Goal: Transaction & Acquisition: Purchase product/service

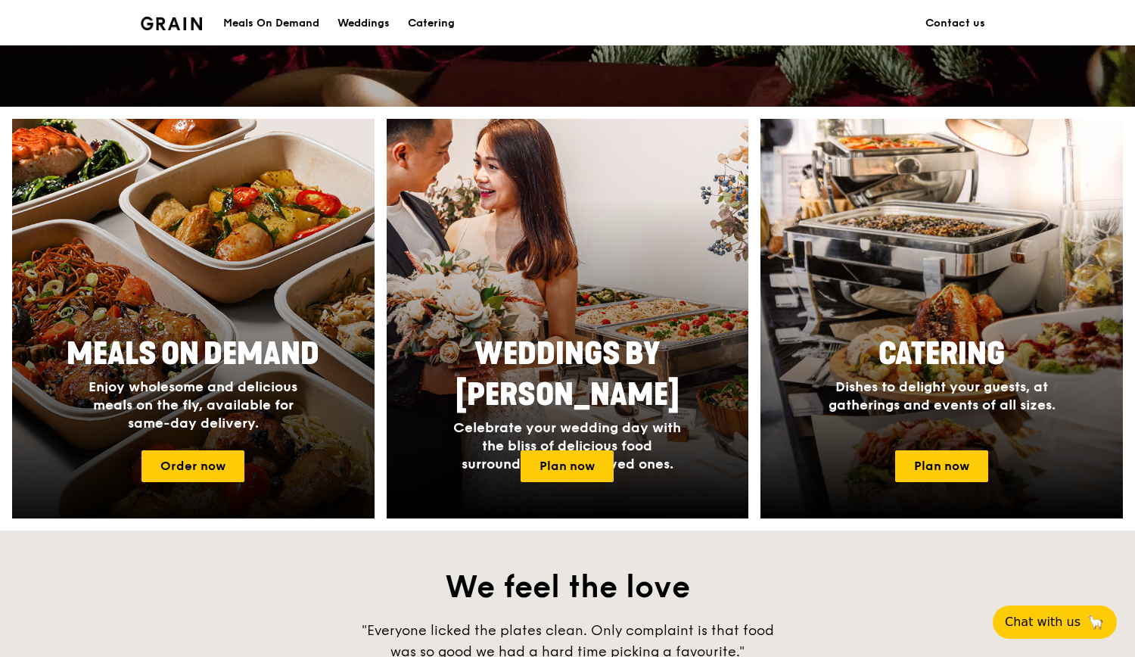
scroll to position [530, 0]
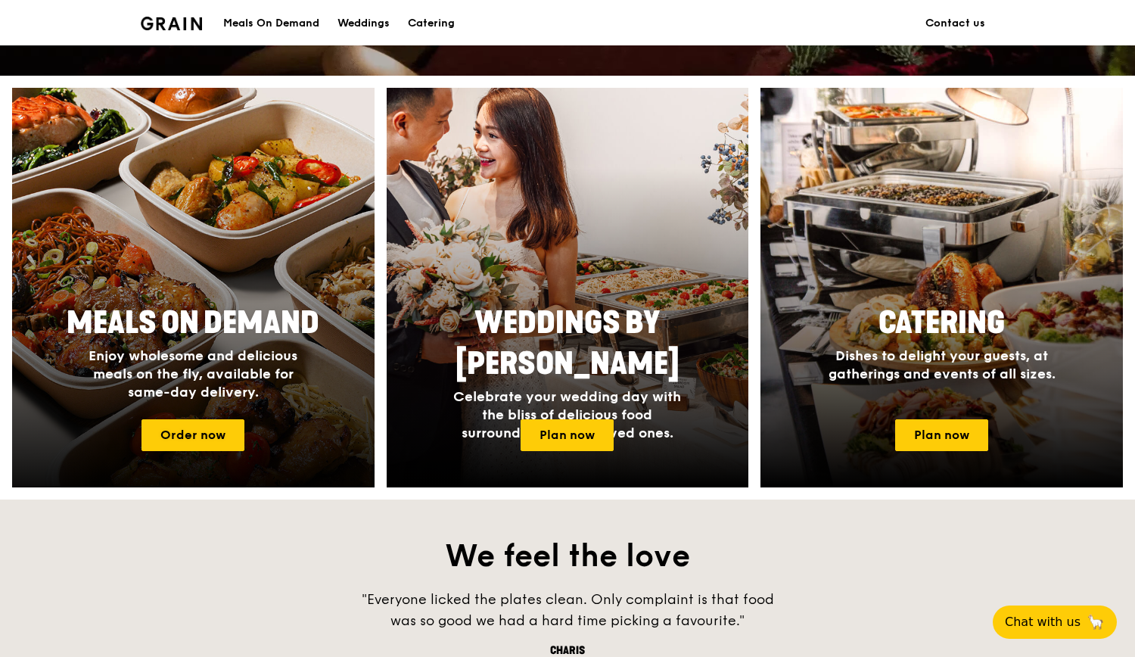
click at [218, 377] on span "Enjoy wholesome and delicious meals on the fly, available for same-day delivery." at bounding box center [193, 373] width 209 height 53
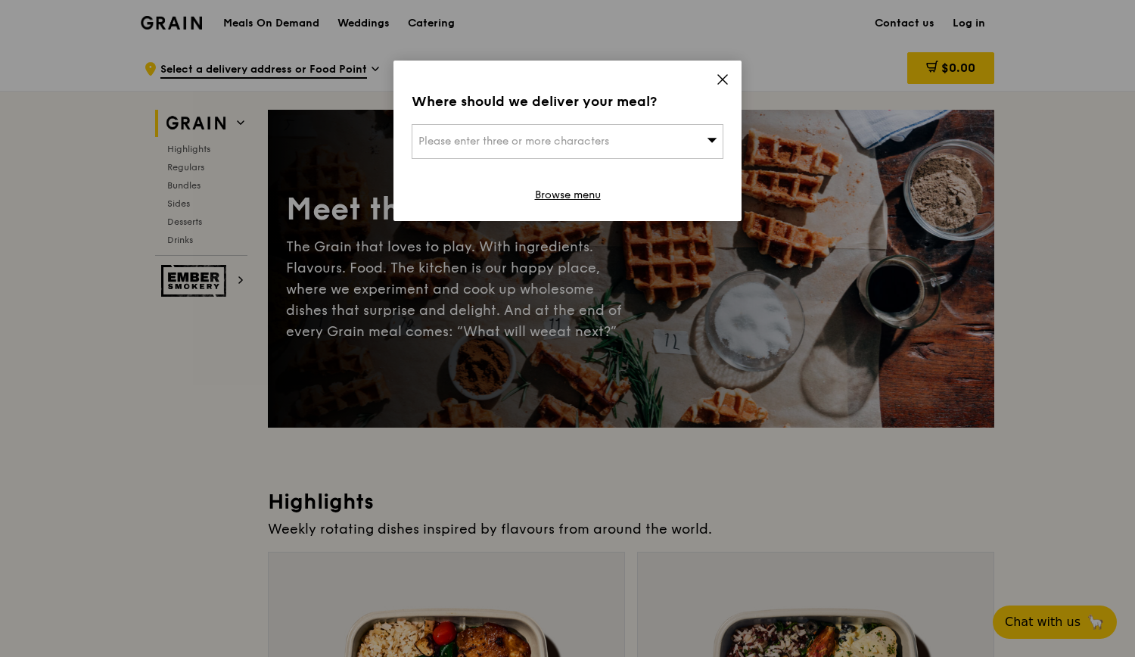
click at [738, 81] on div "Where should we deliver your meal? Please enter three or more characters Browse…" at bounding box center [567, 141] width 348 height 160
click at [720, 80] on icon at bounding box center [723, 80] width 14 height 14
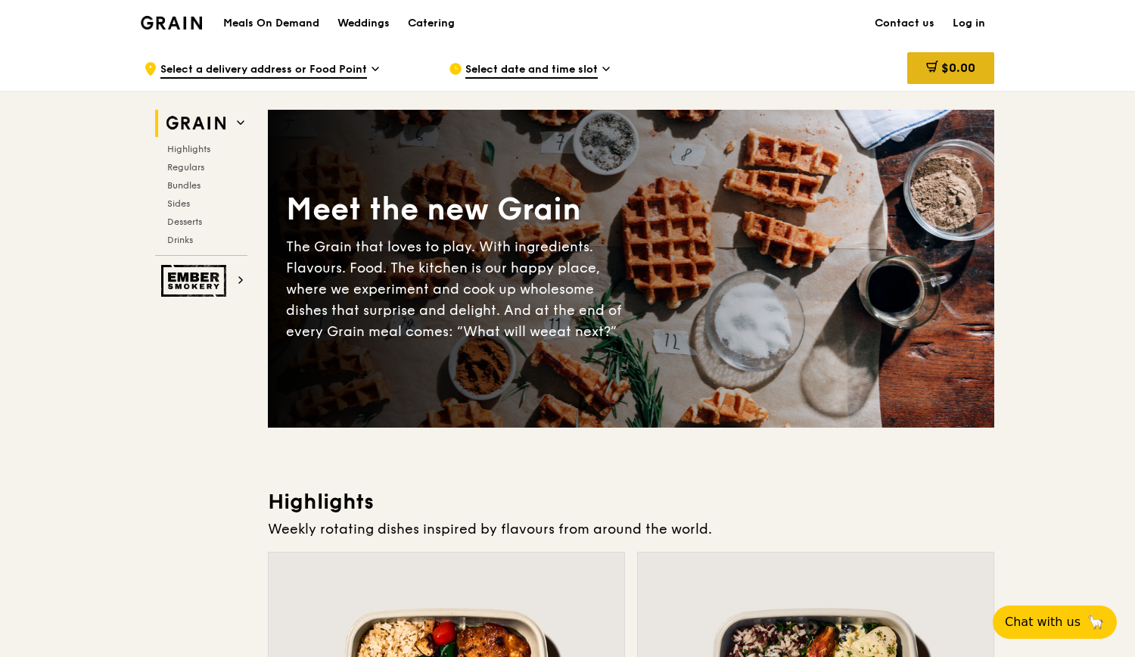
click at [942, 66] on span "$0.00" at bounding box center [958, 68] width 34 height 14
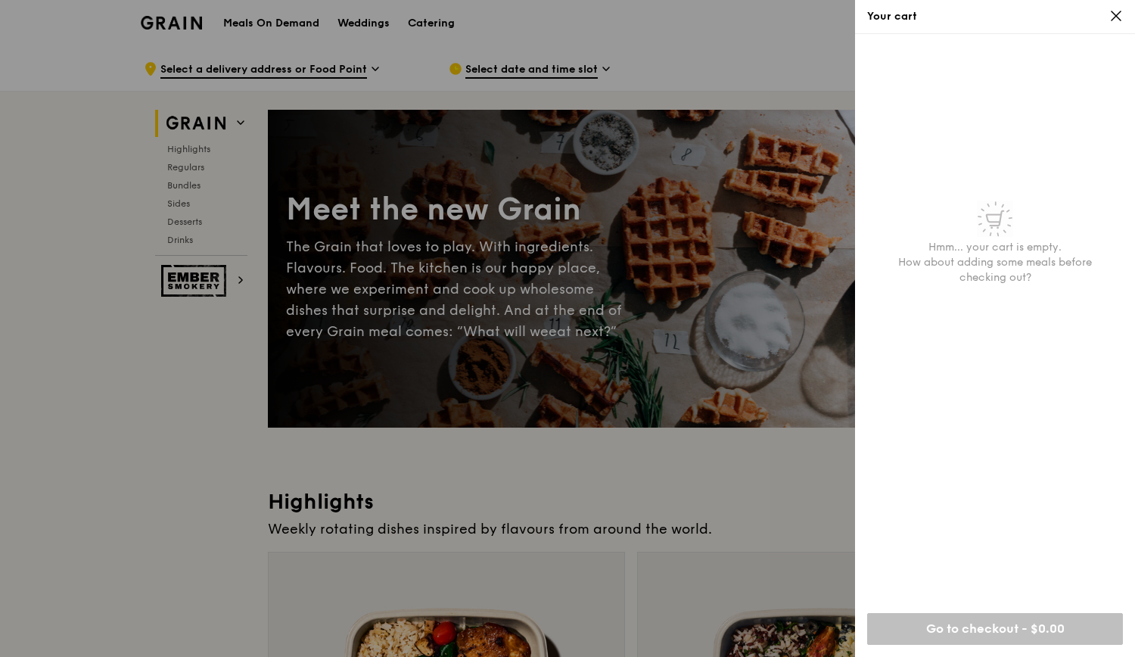
click at [1113, 19] on icon at bounding box center [1115, 15] width 9 height 9
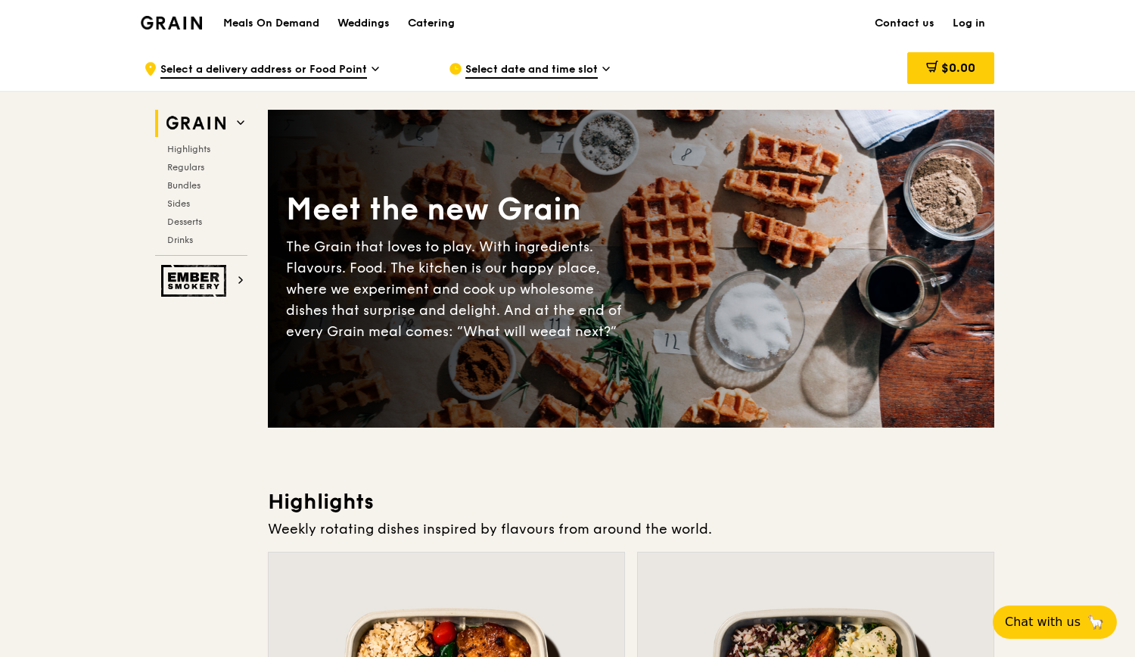
click at [531, 69] on span "Select date and time slot" at bounding box center [531, 70] width 132 height 17
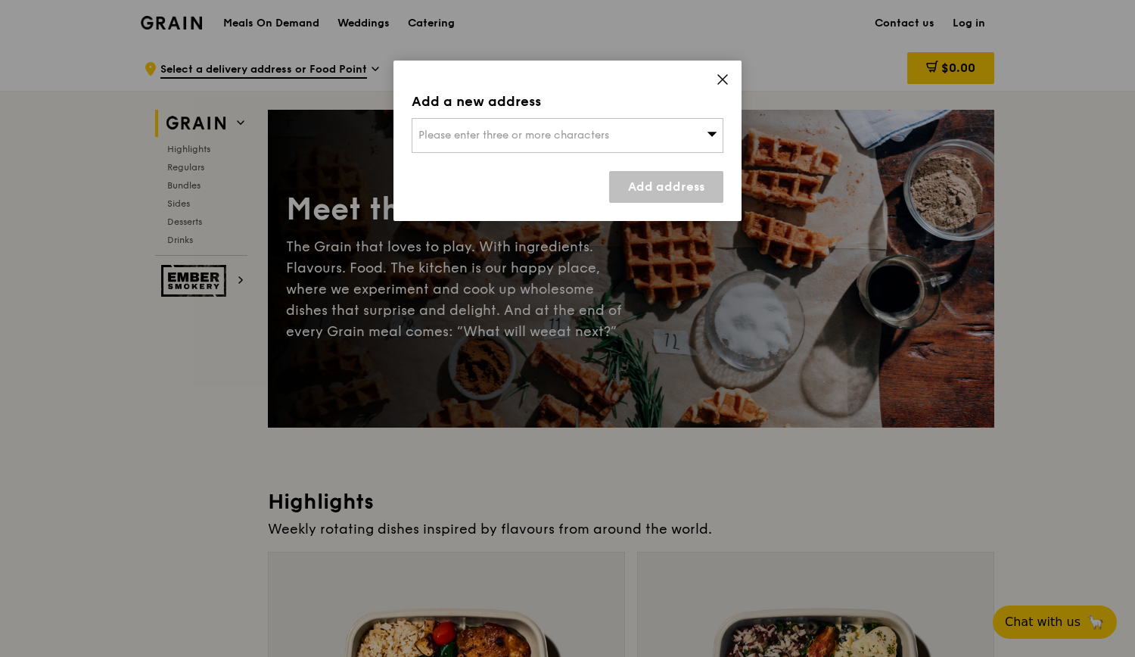
click at [548, 132] on span "Please enter three or more characters" at bounding box center [513, 135] width 191 height 13
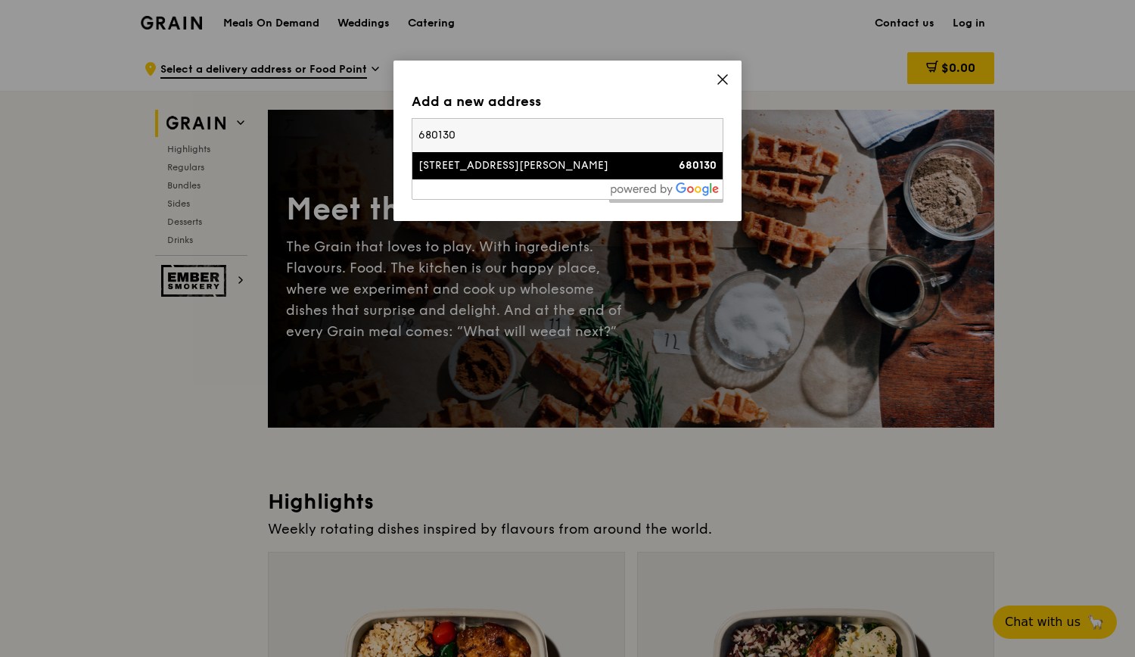
type input "680130"
click at [512, 174] on li "[STREET_ADDRESS][PERSON_NAME] 680130" at bounding box center [567, 165] width 310 height 27
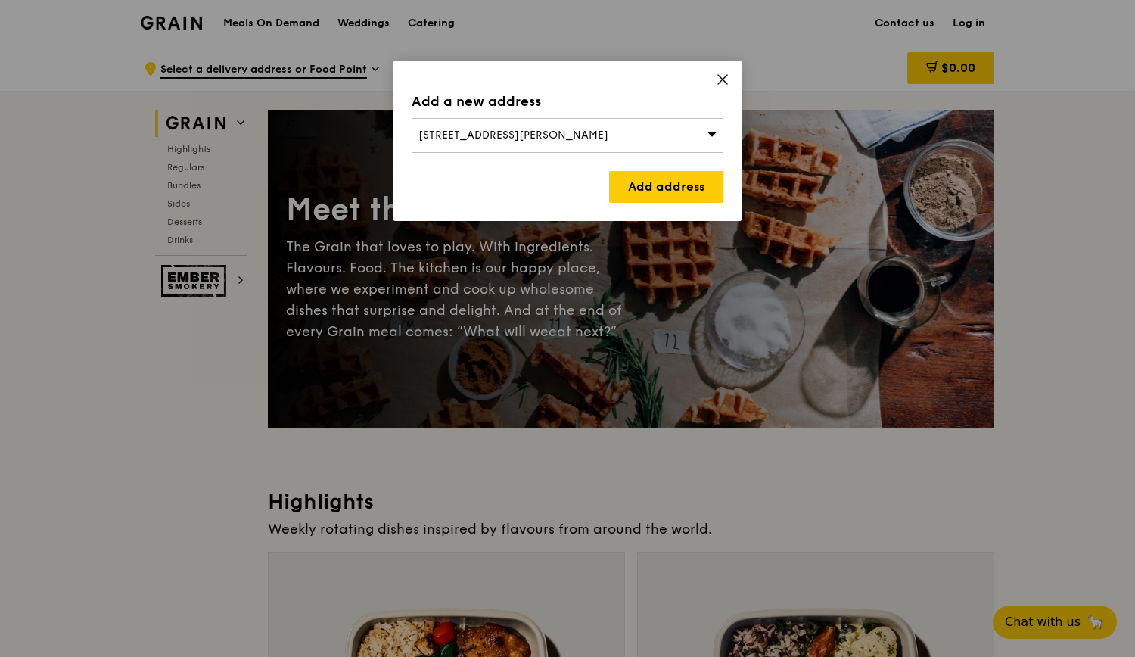
click at [696, 202] on div "Add a new address [STREET_ADDRESS][PERSON_NAME] Add address" at bounding box center [567, 141] width 348 height 160
click at [692, 194] on link "Add address" at bounding box center [666, 187] width 114 height 32
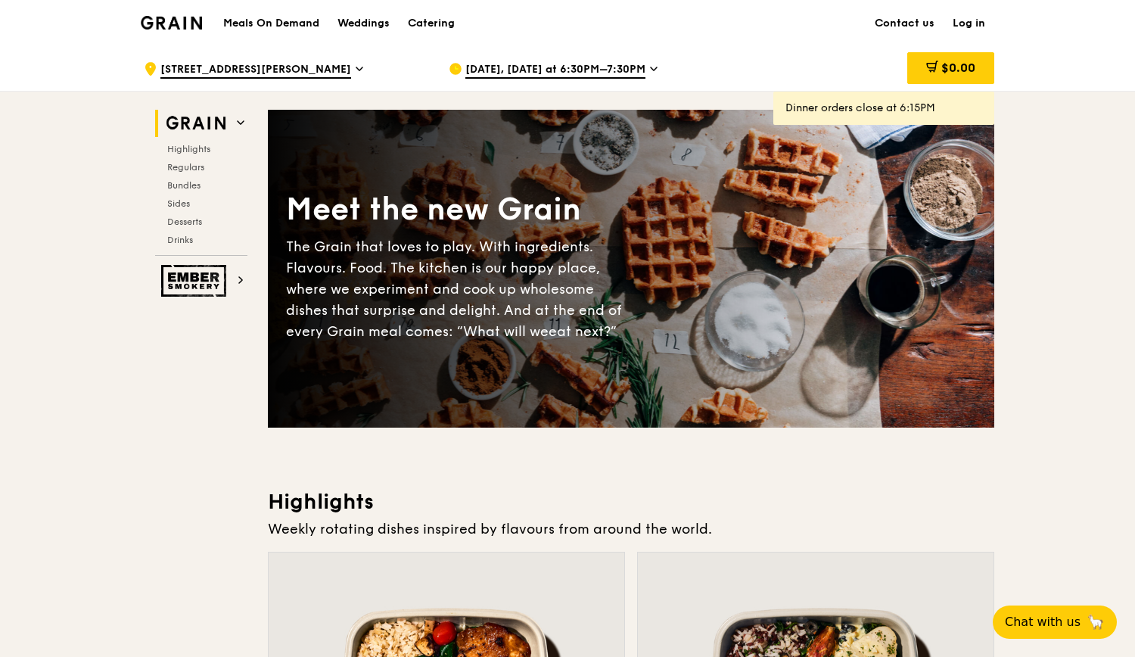
click at [533, 64] on span "[DATE], [DATE] at 6:30PM–7:30PM" at bounding box center [555, 70] width 180 height 17
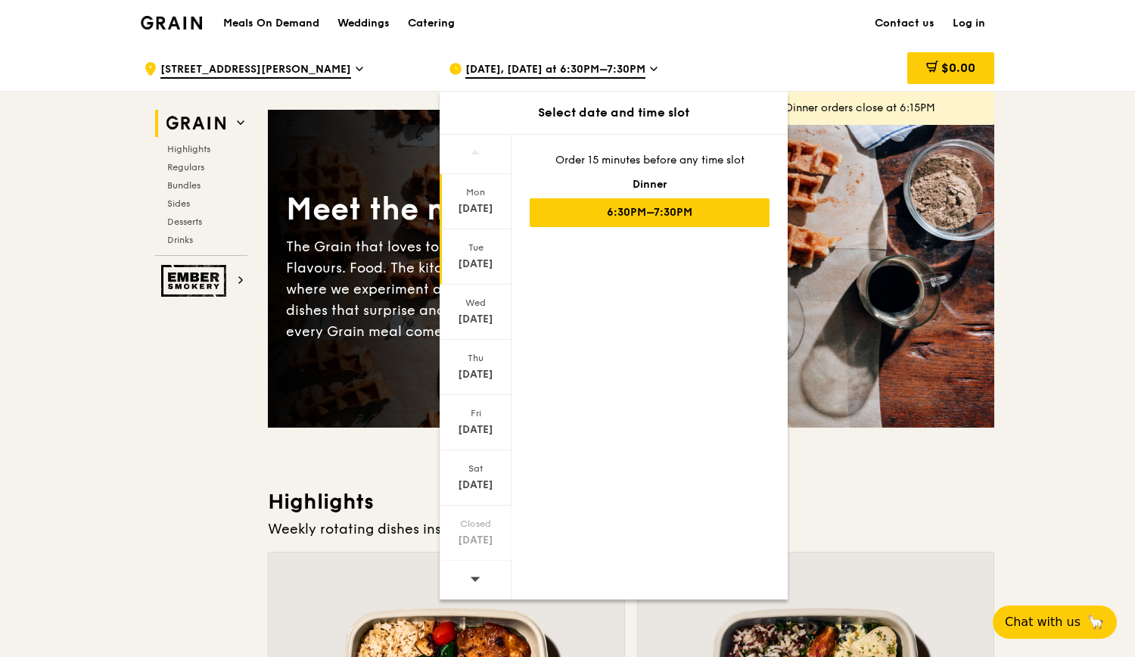
click at [484, 253] on div "[DATE]" at bounding box center [476, 256] width 72 height 55
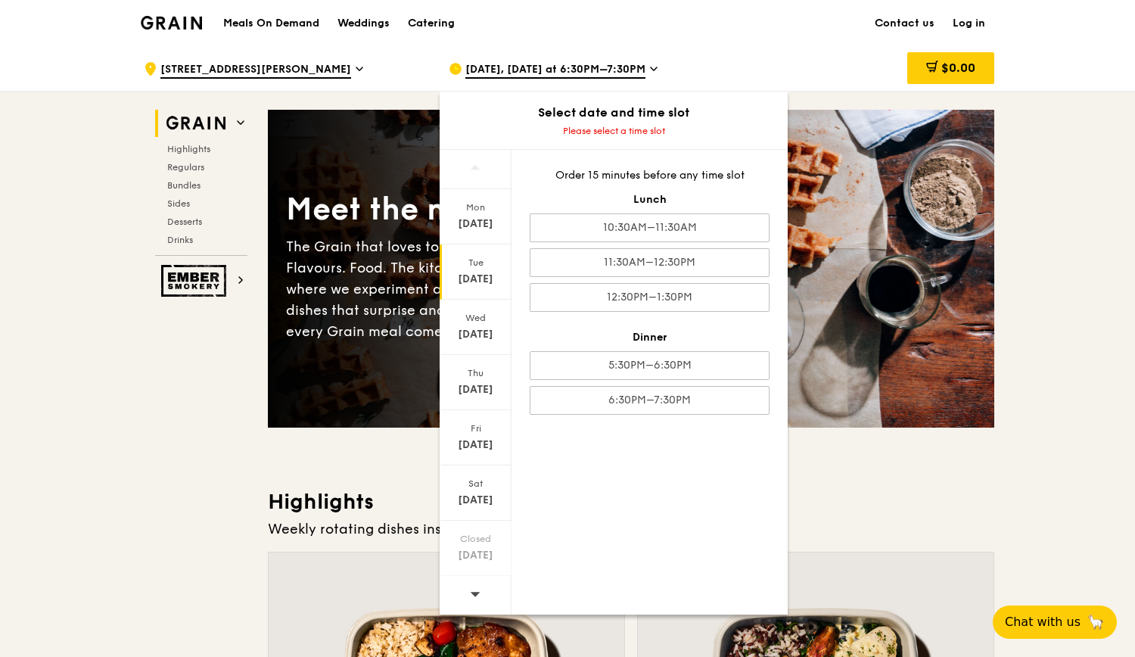
click at [483, 272] on div "[DATE]" at bounding box center [475, 279] width 67 height 15
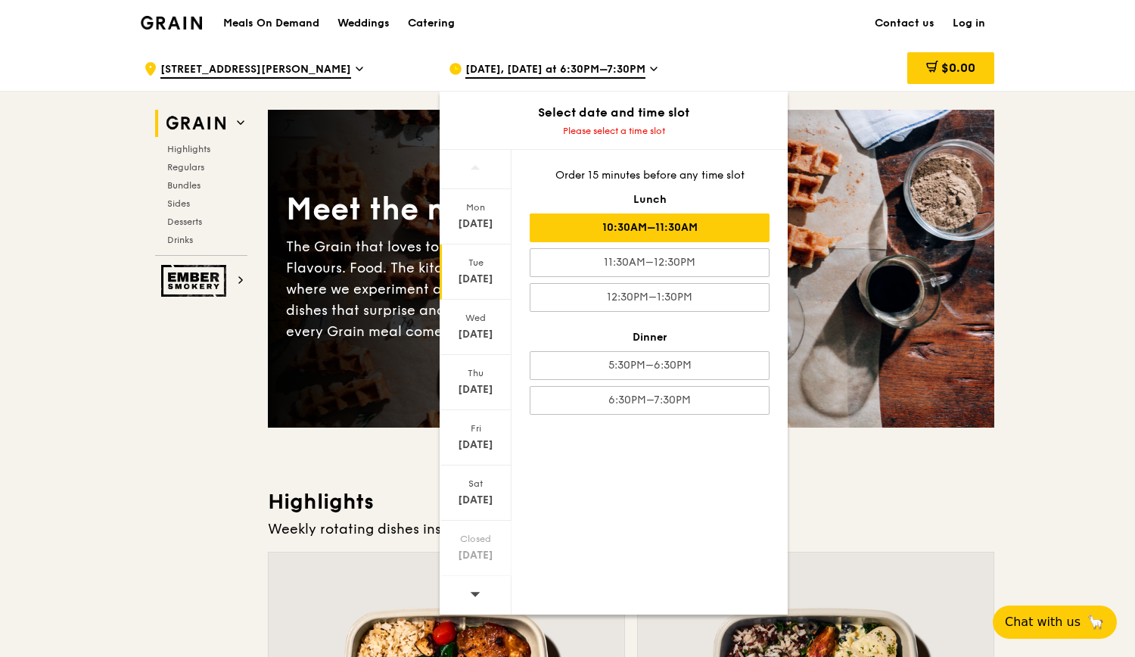
click at [671, 230] on div "10:30AM–11:30AM" at bounding box center [650, 227] width 240 height 29
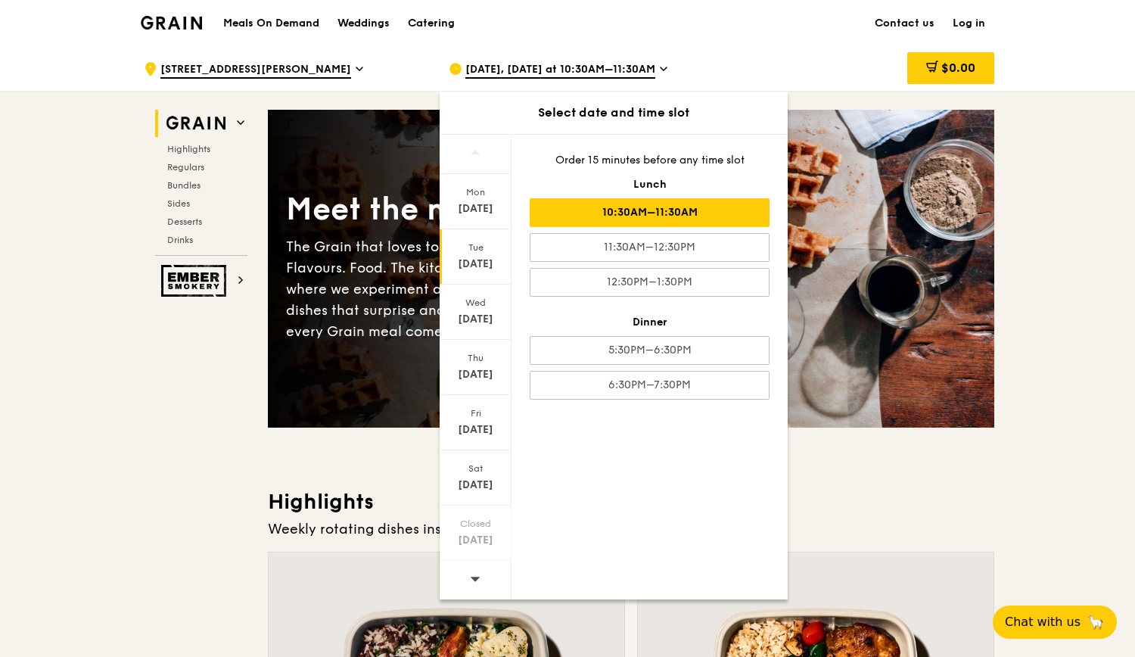
click at [649, 207] on div "10:30AM–11:30AM" at bounding box center [650, 212] width 240 height 29
click at [490, 256] on div "[DATE]" at bounding box center [475, 263] width 67 height 15
click at [651, 211] on div "10:30AM–11:30AM" at bounding box center [650, 212] width 240 height 29
